Goal: Information Seeking & Learning: Learn about a topic

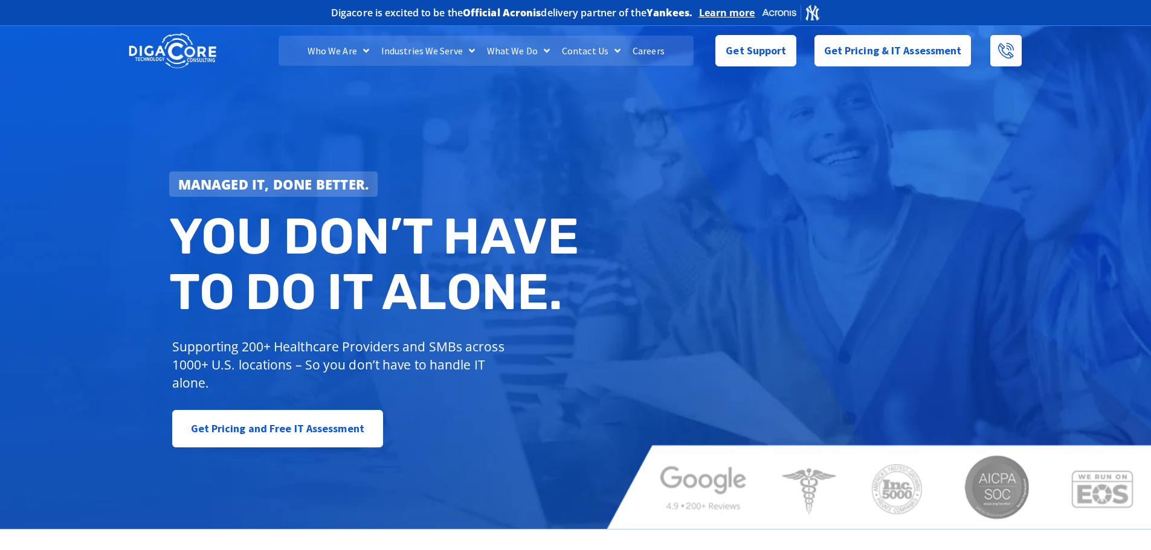
click at [648, 45] on link "Careers" at bounding box center [649, 51] width 44 height 30
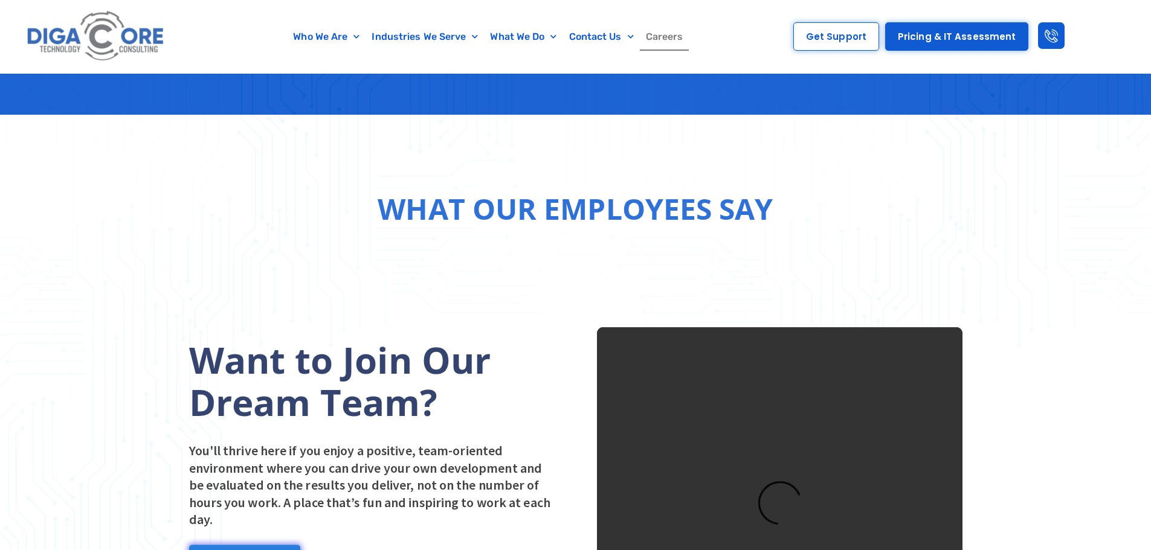
scroll to position [1450, 0]
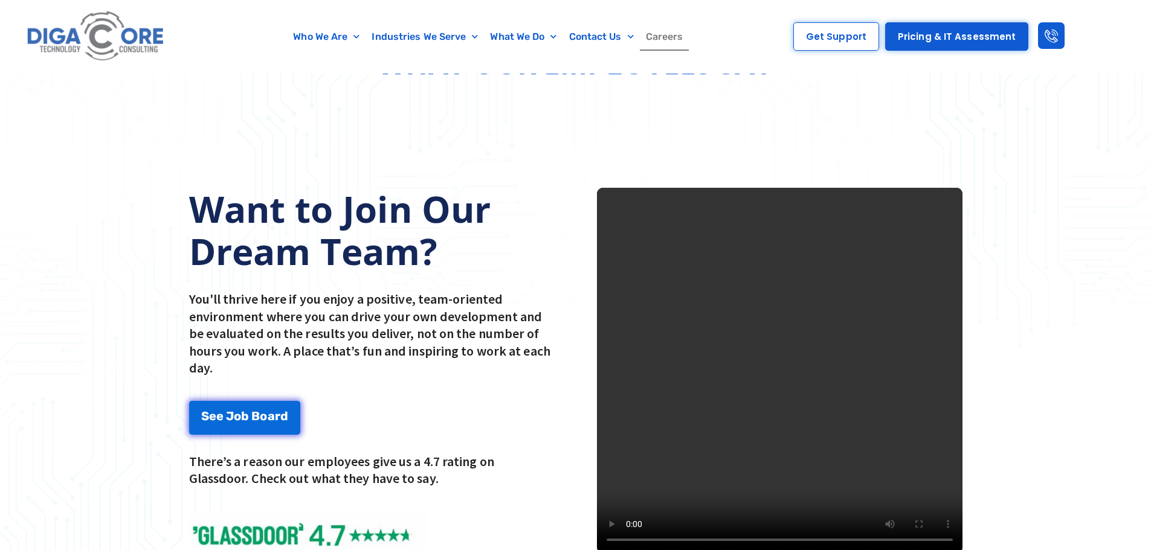
click at [737, 333] on video at bounding box center [780, 371] width 366 height 366
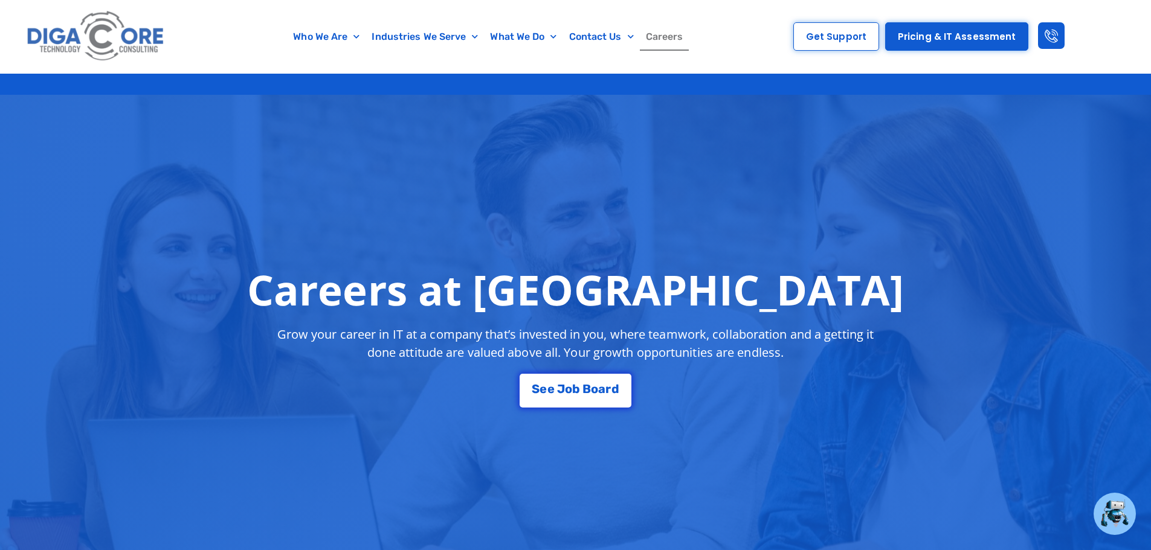
scroll to position [0, 0]
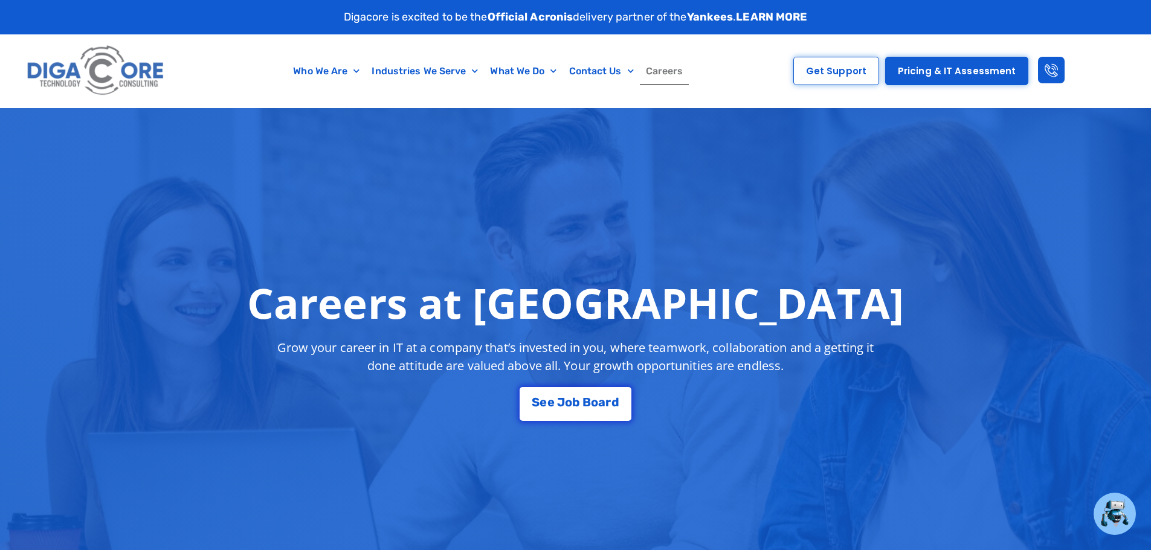
click at [587, 382] on div "Careers at [GEOGRAPHIC_DATA] Grow your career in IT at a company that’s investe…" at bounding box center [576, 350] width 786 height 155
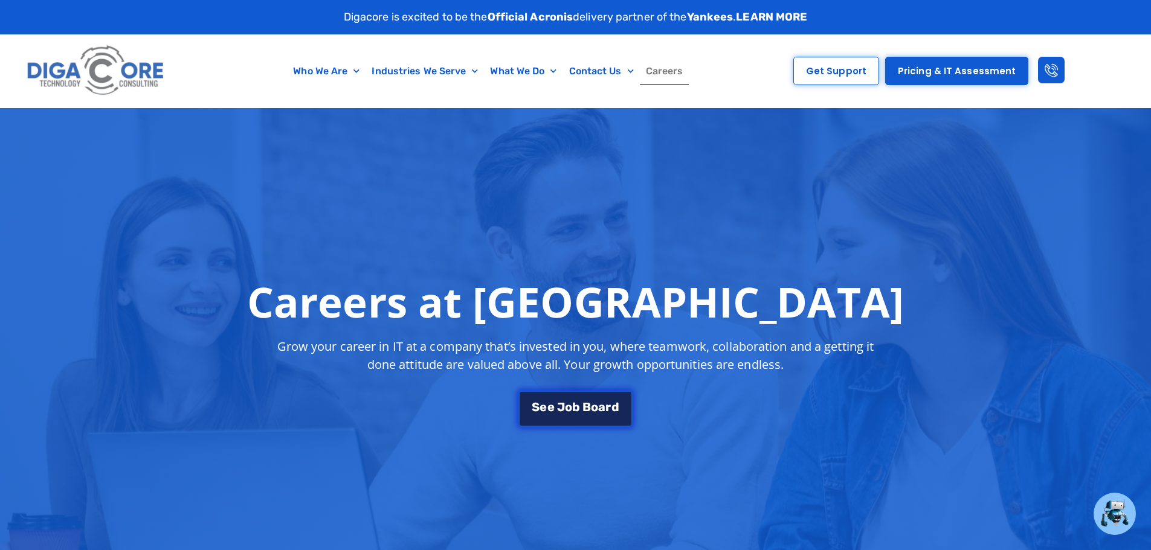
click at [587, 387] on div "S e e J [PERSON_NAME]" at bounding box center [575, 404] width 114 height 36
click at [593, 391] on link "S e e J [PERSON_NAME]" at bounding box center [575, 409] width 114 height 36
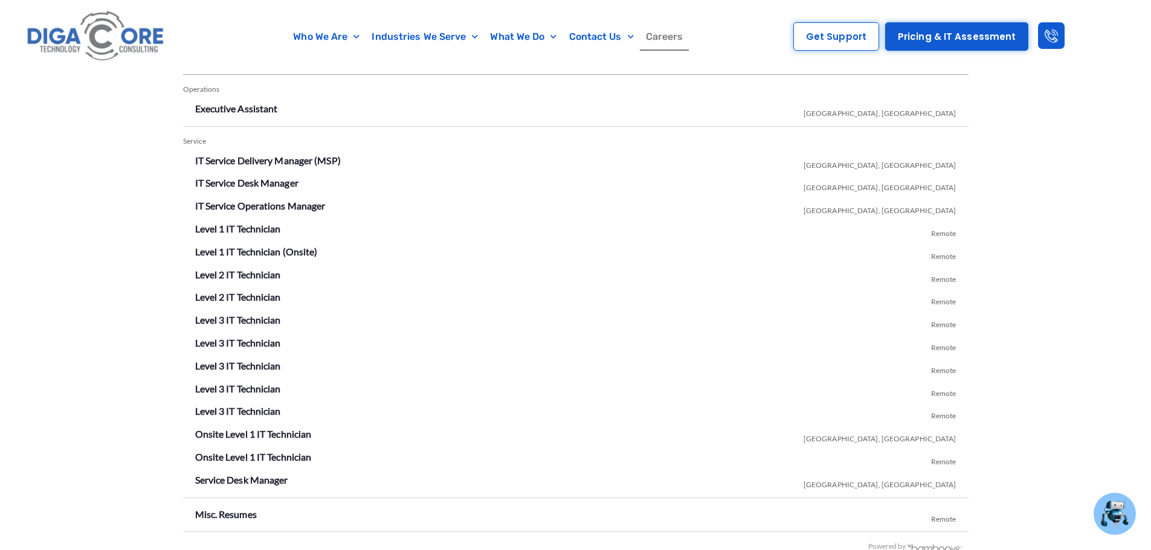
scroll to position [2128, 0]
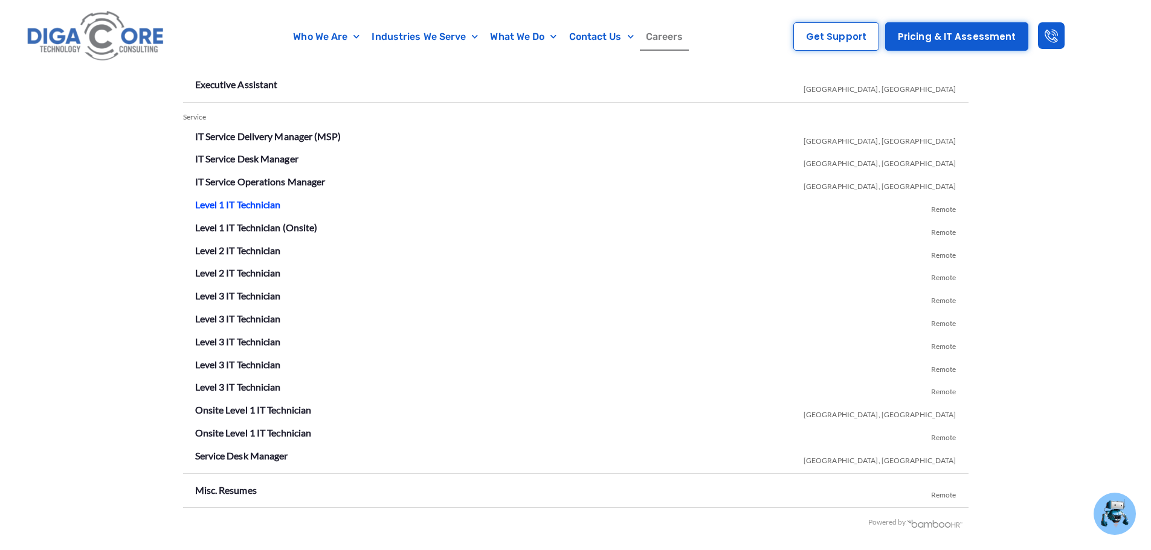
click at [235, 202] on link "Level 1 IT Technician" at bounding box center [238, 204] width 86 height 11
